Goal: Information Seeking & Learning: Learn about a topic

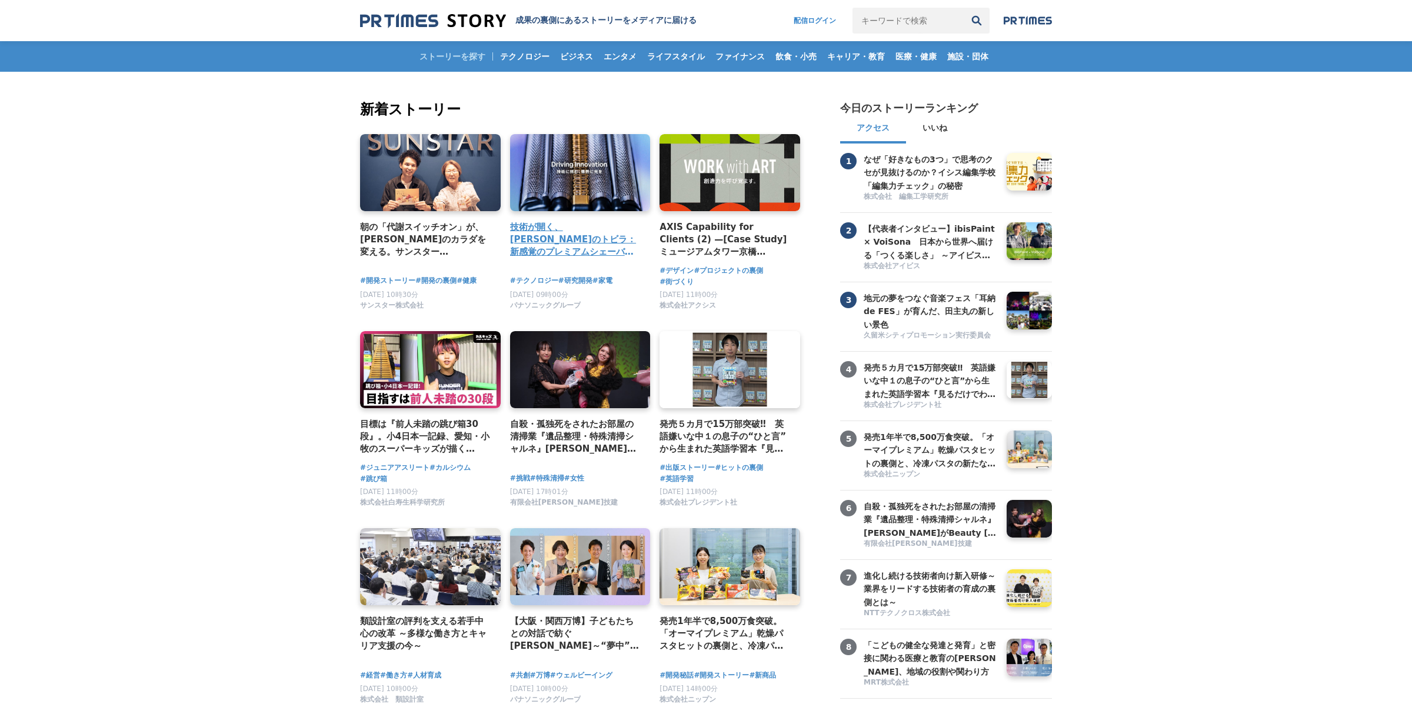
click at [561, 154] on link at bounding box center [580, 172] width 148 height 81
click at [587, 52] on span "ビジネス" at bounding box center [576, 56] width 42 height 11
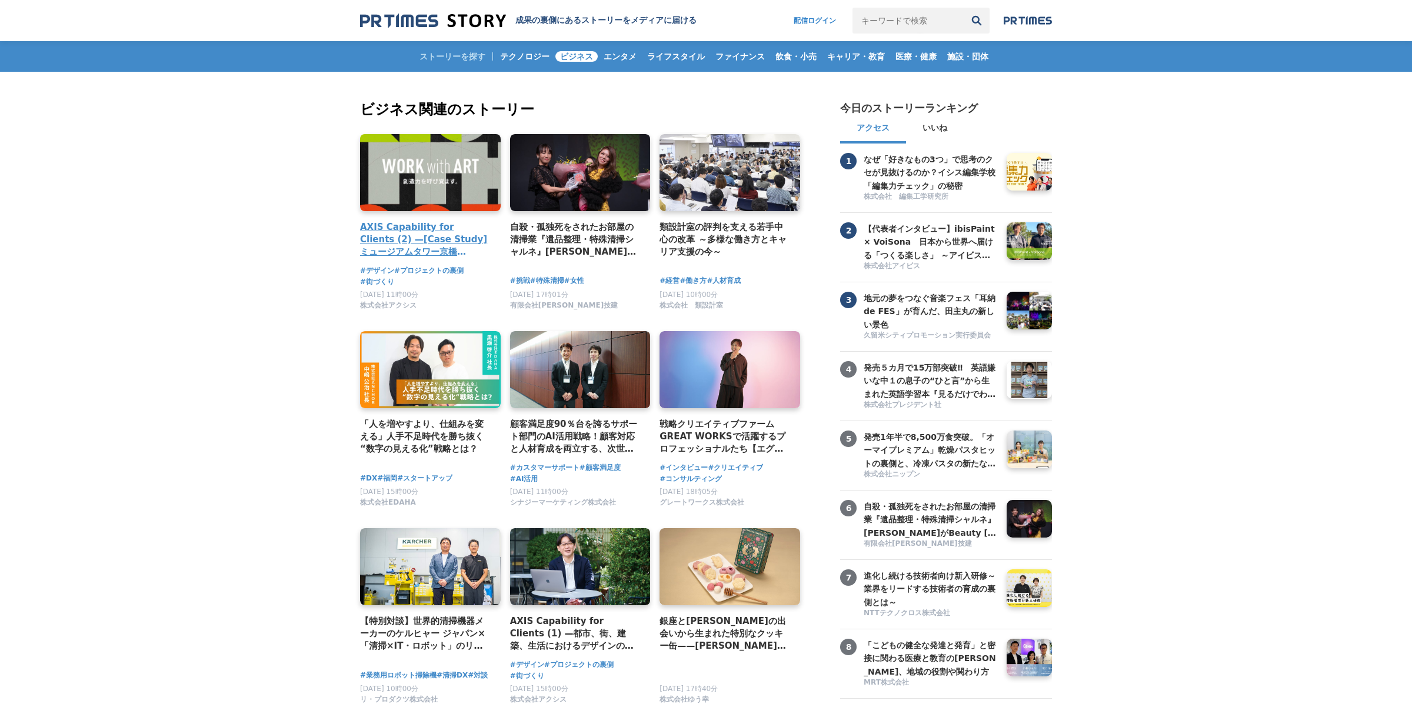
click at [449, 171] on link at bounding box center [430, 172] width 148 height 81
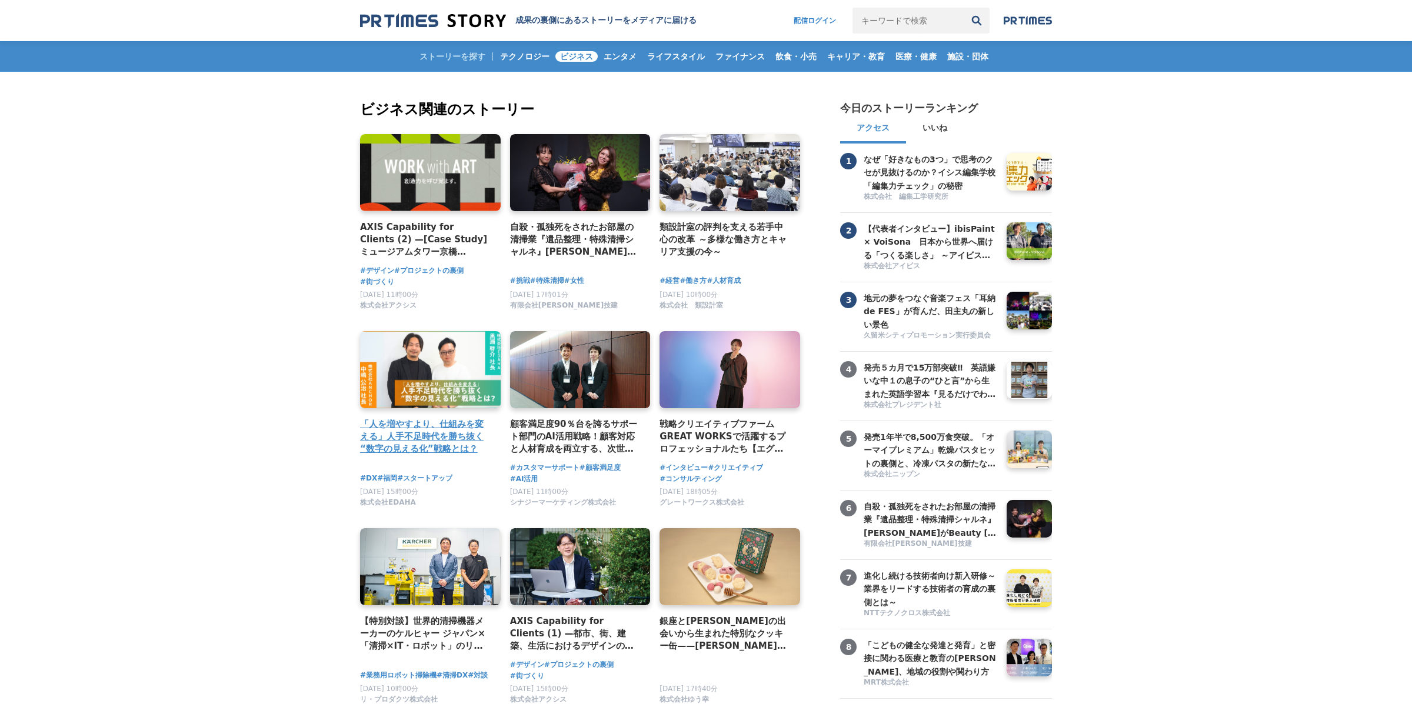
click at [402, 349] on link at bounding box center [430, 369] width 148 height 81
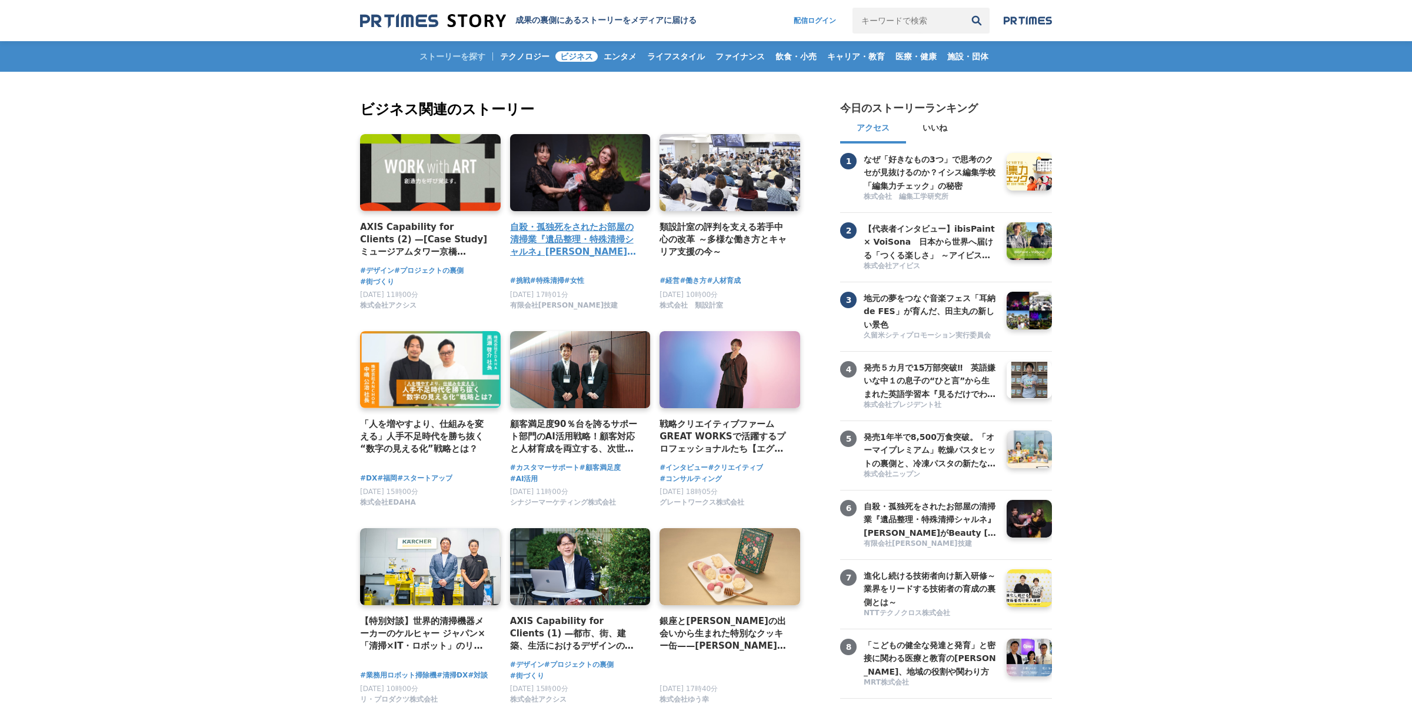
click at [586, 172] on link at bounding box center [580, 172] width 148 height 81
click at [1033, 22] on img at bounding box center [1027, 20] width 48 height 9
click at [446, 17] on img at bounding box center [433, 21] width 146 height 16
